Goal: Check status

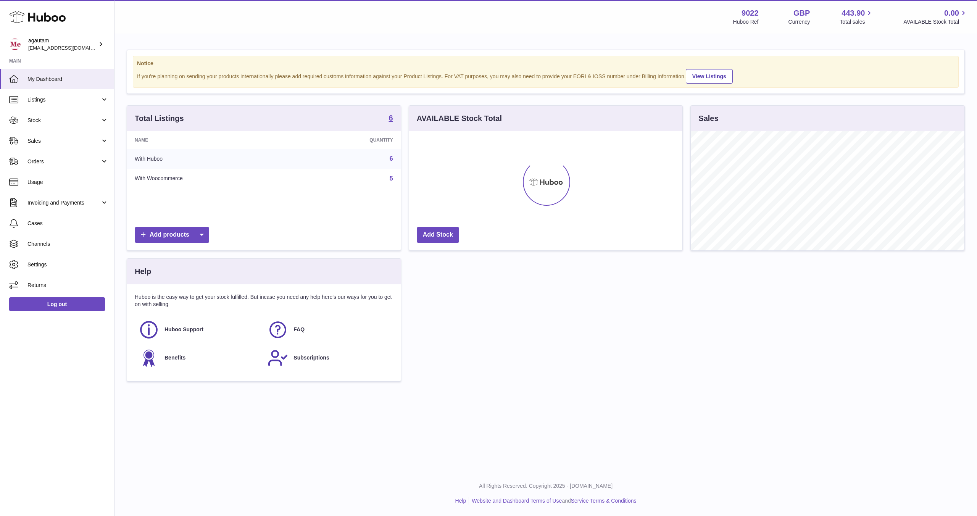
scroll to position [119, 273]
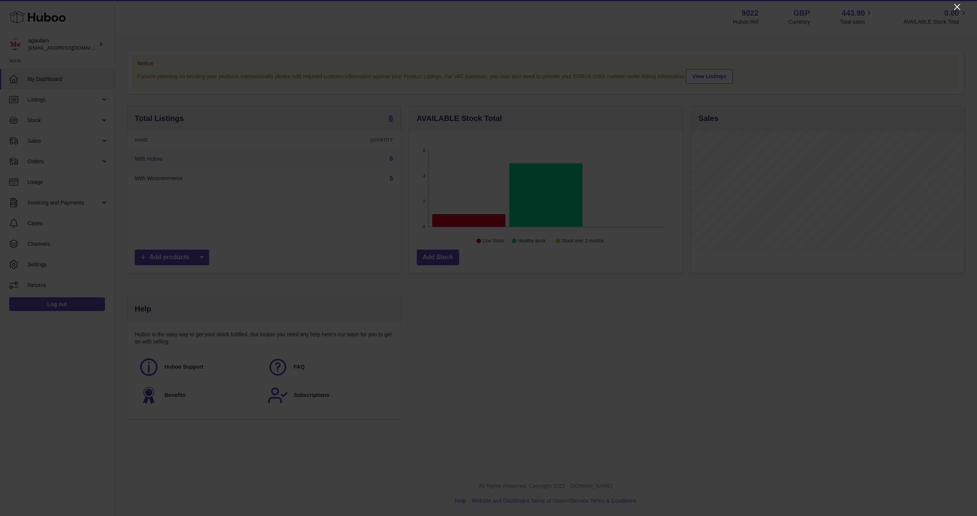
click at [960, 5] on icon "Close" at bounding box center [956, 6] width 9 height 9
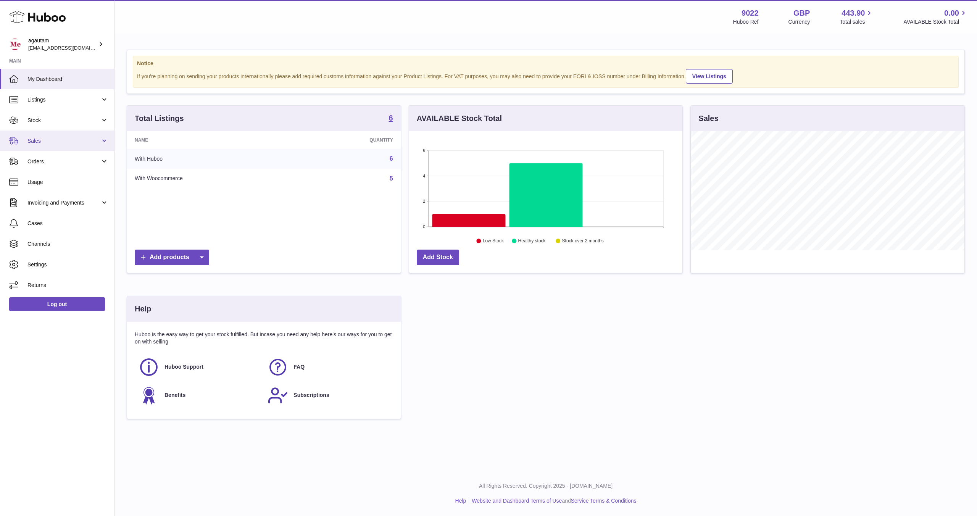
click at [105, 141] on link "Sales" at bounding box center [57, 140] width 114 height 21
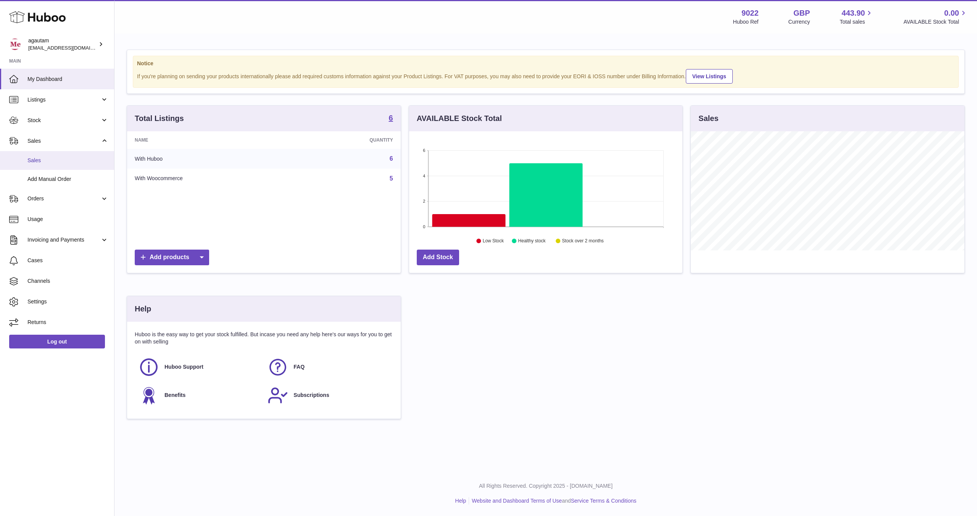
click at [55, 159] on span "Sales" at bounding box center [67, 160] width 81 height 7
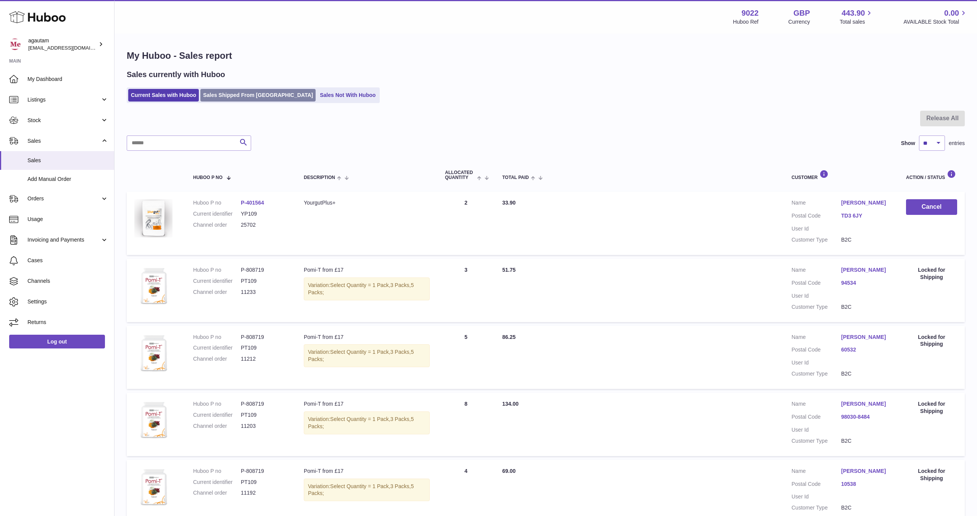
click at [240, 92] on link "Sales Shipped From [GEOGRAPHIC_DATA]" at bounding box center [257, 95] width 115 height 13
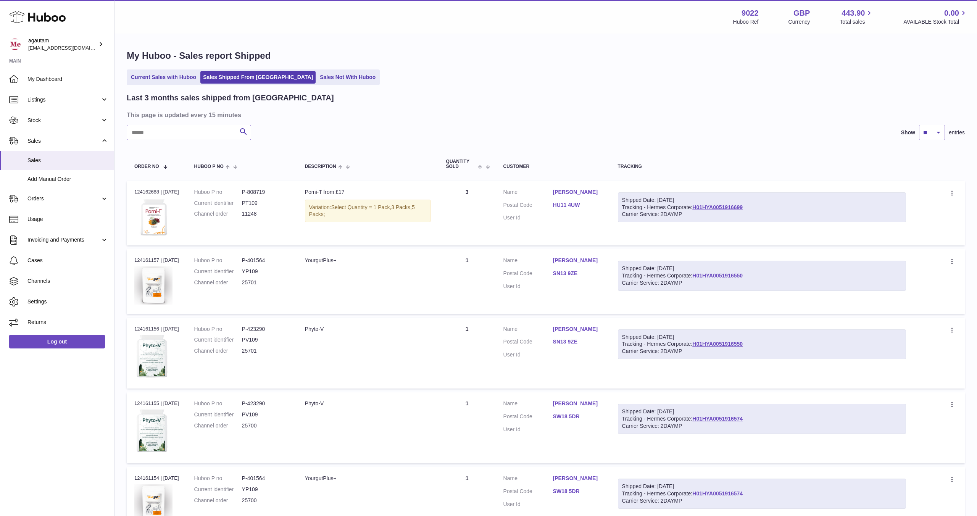
click at [169, 134] on input "text" at bounding box center [189, 132] width 124 height 15
paste input "*****"
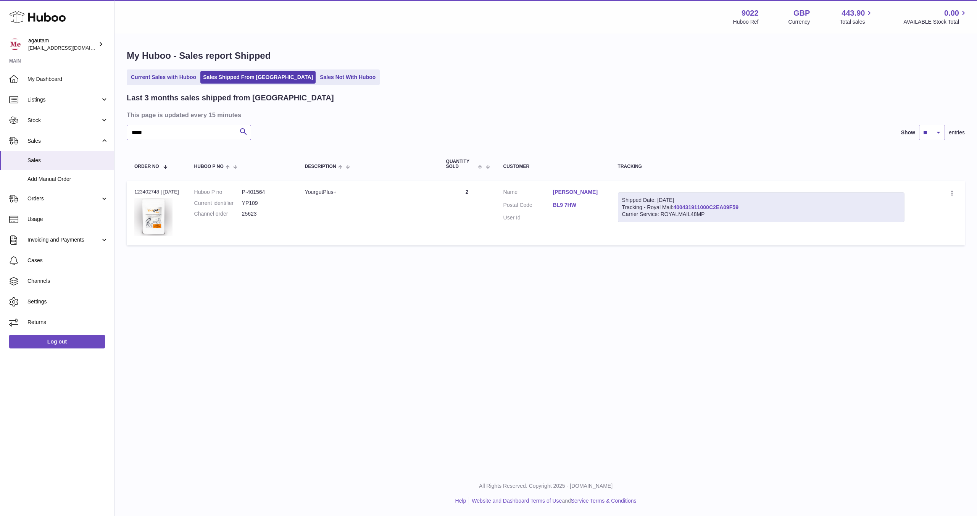
type input "*****"
click at [730, 207] on link "400431911000C2EA09F59" at bounding box center [705, 207] width 65 height 6
click at [568, 193] on link "Louise Smith" at bounding box center [578, 191] width 50 height 7
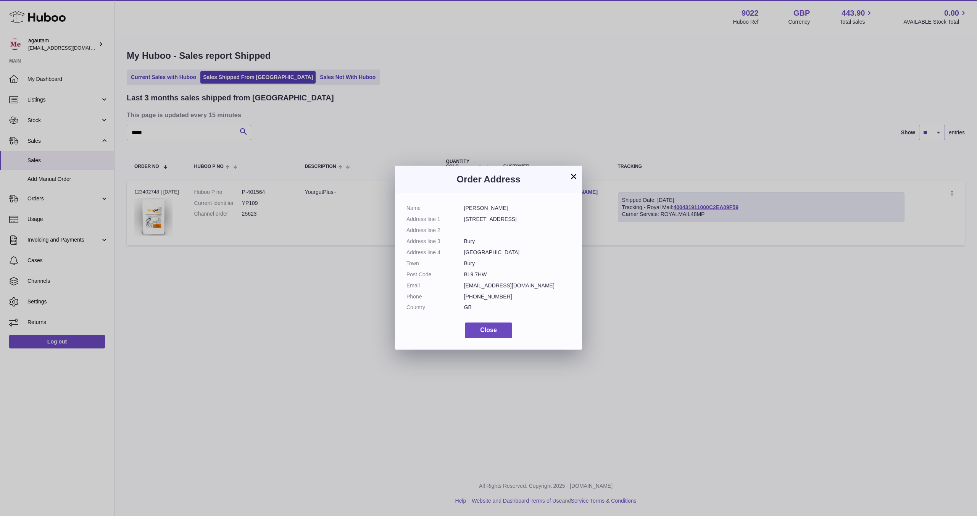
drag, startPoint x: 464, startPoint y: 275, endPoint x: 488, endPoint y: 274, distance: 24.4
click at [488, 274] on dd "BL9 7HW" at bounding box center [517, 274] width 107 height 7
copy dd "BL9 7HW"
click at [531, 283] on dd "andyandlou8@sky.com" at bounding box center [517, 285] width 107 height 7
drag, startPoint x: 465, startPoint y: 207, endPoint x: 486, endPoint y: 275, distance: 71.5
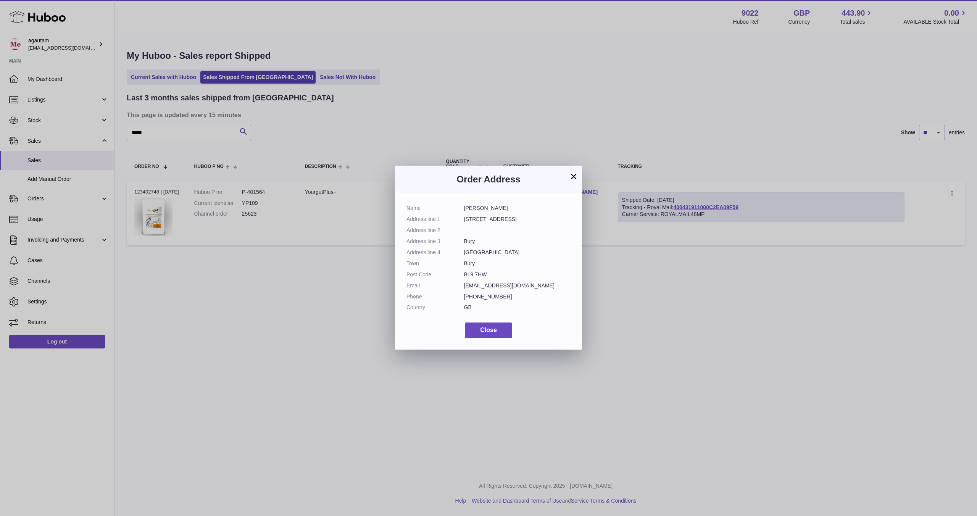
click at [486, 275] on dl "Name Louise Smith Address line 1 8 Stanbury Close Address line 2 Address line 3…" at bounding box center [488, 259] width 164 height 110
drag, startPoint x: 465, startPoint y: 218, endPoint x: 496, endPoint y: 276, distance: 65.9
click at [496, 276] on dl "Name Louise Smith Address line 1 8 Stanbury Close Address line 2 Address line 3…" at bounding box center [488, 259] width 164 height 110
copy dl "8 Stanbury Close Address line 2 Address line 3 Bury Address line 4 Lancashire T…"
click at [571, 172] on button "×" at bounding box center [573, 176] width 9 height 9
